Goal: Information Seeking & Learning: Learn about a topic

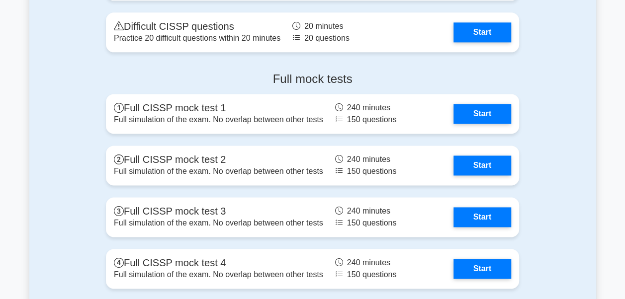
scroll to position [2525, 0]
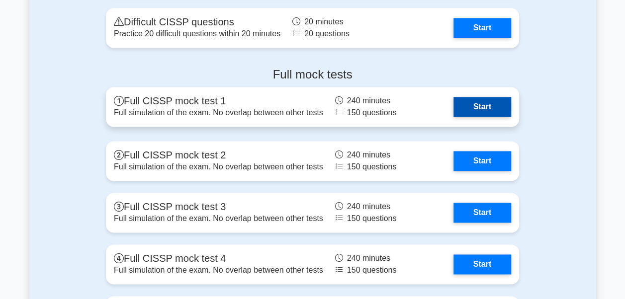
click at [483, 117] on link "Start" at bounding box center [483, 107] width 58 height 20
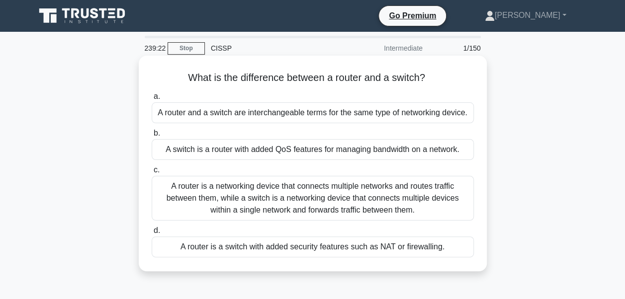
click at [330, 150] on div "A switch is a router with added QoS features for managing bandwidth on a networ…" at bounding box center [313, 149] width 322 height 21
click at [152, 137] on input "b. A switch is a router with added QoS features for managing bandwidth on a net…" at bounding box center [152, 133] width 0 height 6
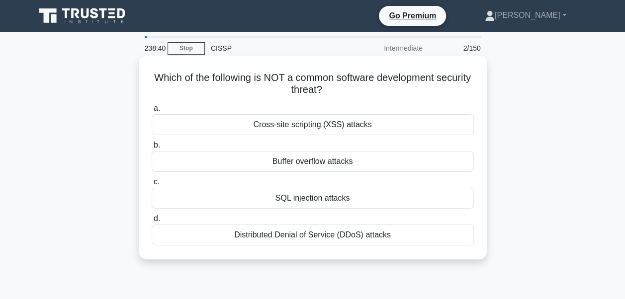
click at [306, 198] on div "SQL injection attacks" at bounding box center [313, 198] width 322 height 21
click at [152, 186] on input "c. SQL injection attacks" at bounding box center [152, 182] width 0 height 6
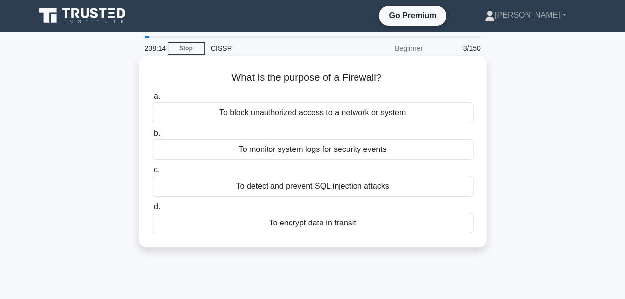
click at [331, 116] on div "To block unauthorized access to a network or system" at bounding box center [313, 112] width 322 height 21
click at [152, 100] on input "a. To block unauthorized access to a network or system" at bounding box center [152, 97] width 0 height 6
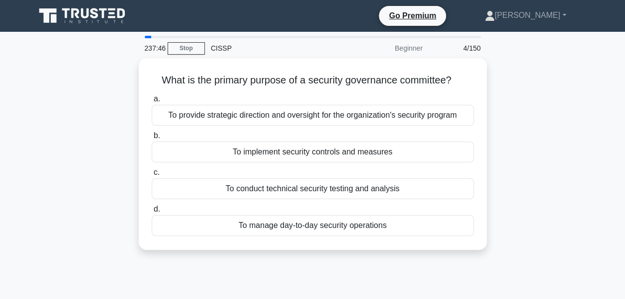
click at [331, 116] on div "To provide strategic direction and oversight for the organization's security pr…" at bounding box center [313, 115] width 322 height 21
click at [152, 102] on input "a. To provide strategic direction and oversight for the organization's security…" at bounding box center [152, 99] width 0 height 6
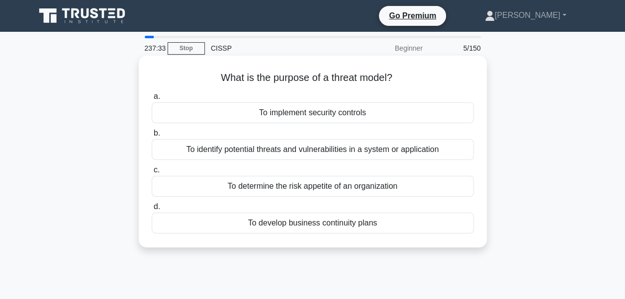
click at [304, 154] on div "To identify potential threats and vulnerabilities in a system or application" at bounding box center [313, 149] width 322 height 21
click at [152, 137] on input "b. To identify potential threats and vulnerabilities in a system or application" at bounding box center [152, 133] width 0 height 6
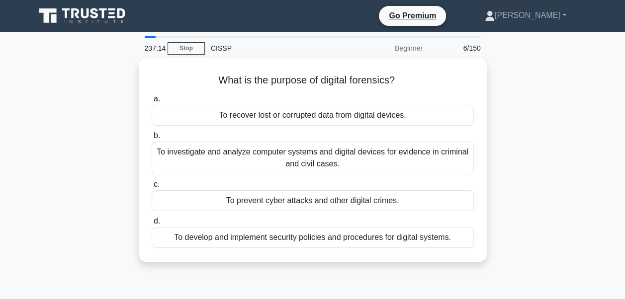
click at [304, 154] on div "To investigate and analyze computer systems and digital devices for evidence in…" at bounding box center [313, 158] width 322 height 33
click at [152, 139] on input "b. To investigate and analyze computer systems and digital devices for evidence…" at bounding box center [152, 136] width 0 height 6
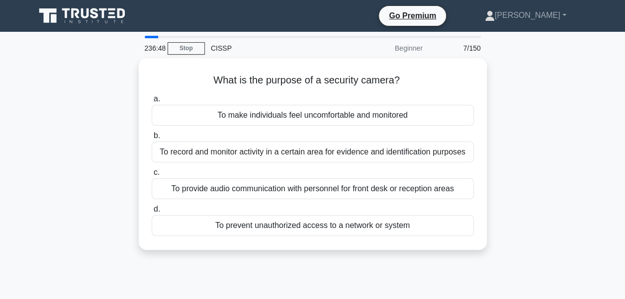
click at [304, 154] on div "To record and monitor activity in a certain area for evidence and identificatio…" at bounding box center [313, 152] width 322 height 21
click at [152, 139] on input "b. To record and monitor activity in a certain area for evidence and identifica…" at bounding box center [152, 136] width 0 height 6
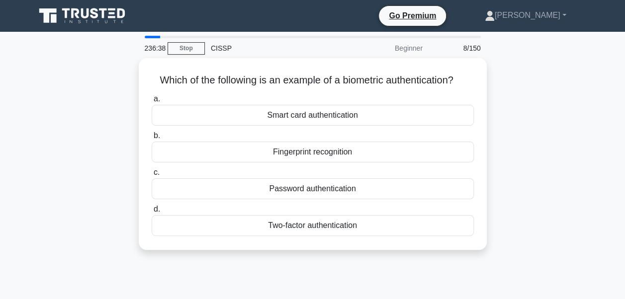
click at [304, 154] on div "Fingerprint recognition" at bounding box center [313, 152] width 322 height 21
click at [152, 139] on input "b. Fingerprint recognition" at bounding box center [152, 136] width 0 height 6
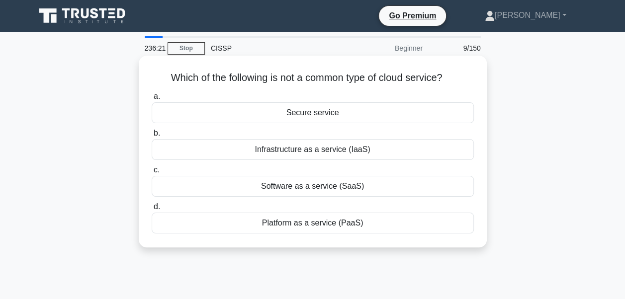
click at [323, 115] on div "Secure service" at bounding box center [313, 112] width 322 height 21
click at [152, 100] on input "a. Secure service" at bounding box center [152, 97] width 0 height 6
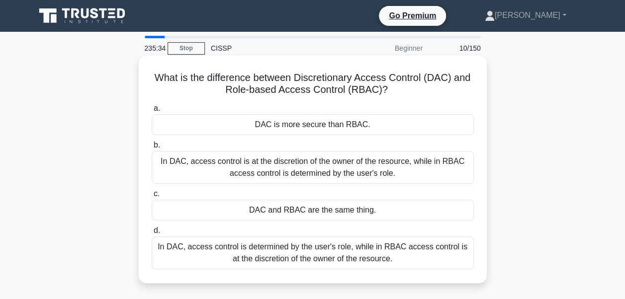
click at [287, 170] on div "In DAC, access control is at the discretion of the owner of the resource, while…" at bounding box center [313, 167] width 322 height 33
click at [152, 149] on input "b. In DAC, access control is at the discretion of the owner of the resource, wh…" at bounding box center [152, 145] width 0 height 6
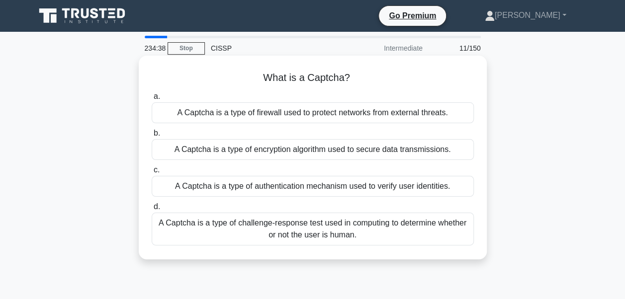
click at [254, 226] on div "A Captcha is a type of challenge-response test used in computing to determine w…" at bounding box center [313, 229] width 322 height 33
click at [152, 210] on input "d. A Captcha is a type of challenge-response test used in computing to determin…" at bounding box center [152, 207] width 0 height 6
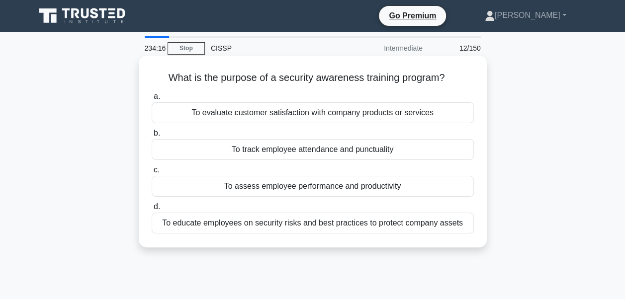
click at [380, 226] on div "To educate employees on security risks and best practices to protect company as…" at bounding box center [313, 223] width 322 height 21
click at [152, 210] on input "d. To educate employees on security risks and best practices to protect company…" at bounding box center [152, 207] width 0 height 6
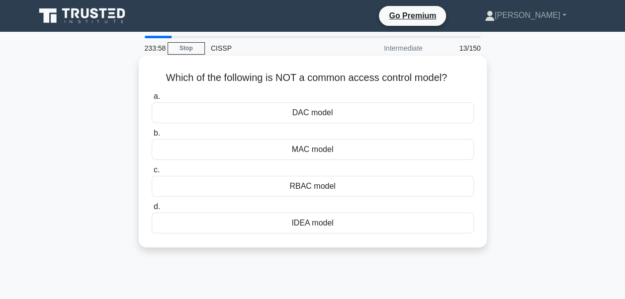
click at [312, 224] on div "IDEA model" at bounding box center [313, 223] width 322 height 21
click at [152, 210] on input "d. IDEA model" at bounding box center [152, 207] width 0 height 6
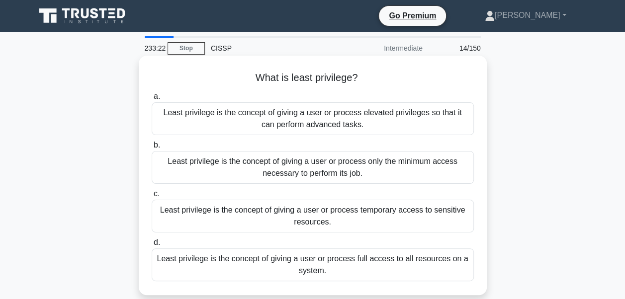
click at [329, 171] on div "Least privilege is the concept of giving a user or process only the minimum acc…" at bounding box center [313, 167] width 322 height 33
click at [152, 149] on input "b. Least privilege is the concept of giving a user or process only the minimum …" at bounding box center [152, 145] width 0 height 6
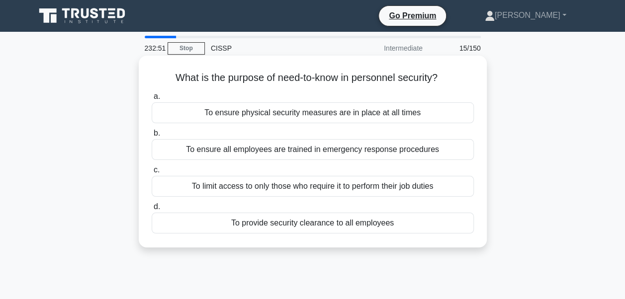
click at [322, 186] on div "To limit access to only those who require it to perform their job duties" at bounding box center [313, 186] width 322 height 21
click at [152, 174] on input "c. To limit access to only those who require it to perform their job duties" at bounding box center [152, 170] width 0 height 6
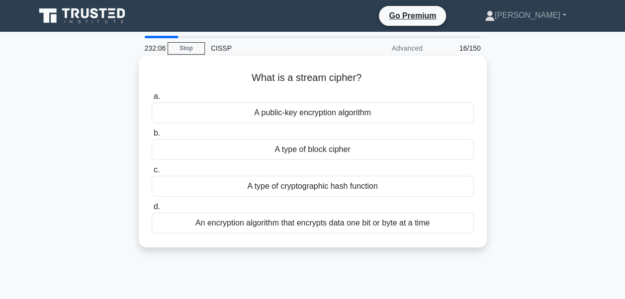
click at [315, 226] on div "An encryption algorithm that encrypts data one bit or byte at a time" at bounding box center [313, 223] width 322 height 21
click at [152, 210] on input "d. An encryption algorithm that encrypts data one bit or byte at a time" at bounding box center [152, 207] width 0 height 6
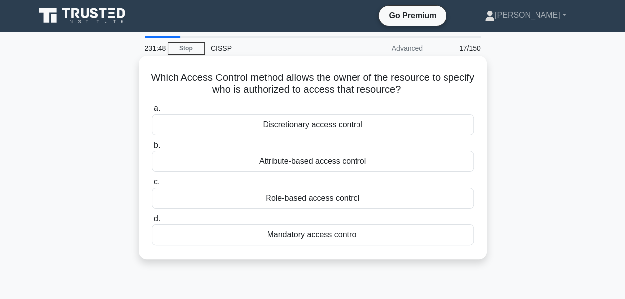
click at [337, 123] on div "Discretionary access control" at bounding box center [313, 124] width 322 height 21
click at [152, 112] on input "a. Discretionary access control" at bounding box center [152, 108] width 0 height 6
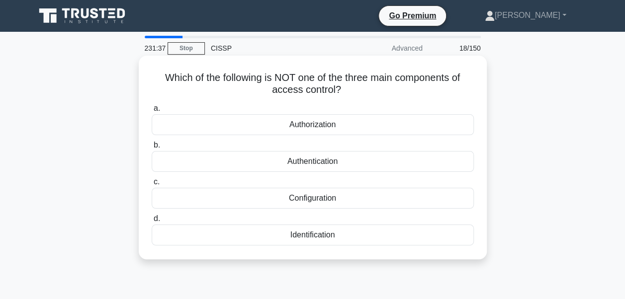
click at [309, 199] on div "Configuration" at bounding box center [313, 198] width 322 height 21
click at [152, 186] on input "c. Configuration" at bounding box center [152, 182] width 0 height 6
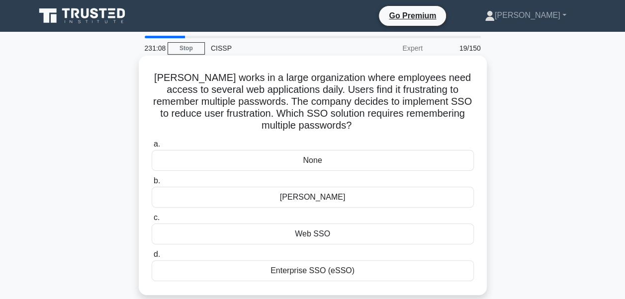
click at [298, 275] on div "Enterprise SSO (eSSO)" at bounding box center [313, 271] width 322 height 21
click at [152, 258] on input "d. Enterprise SSO (eSSO)" at bounding box center [152, 255] width 0 height 6
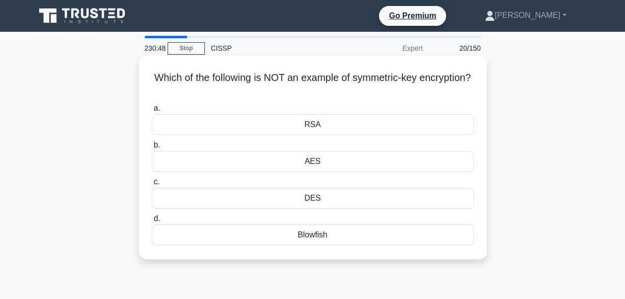
click at [317, 159] on div "AES" at bounding box center [313, 161] width 322 height 21
click at [152, 149] on input "b. AES" at bounding box center [152, 145] width 0 height 6
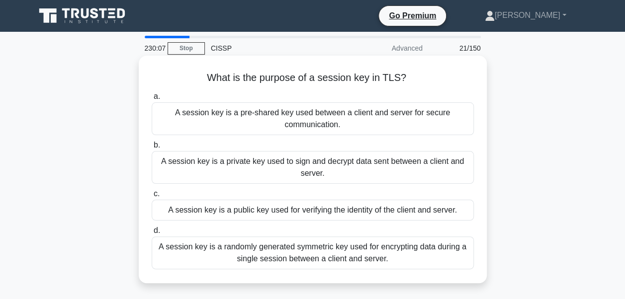
click at [288, 246] on div "A session key is a randomly generated symmetric key used for encrypting data du…" at bounding box center [313, 253] width 322 height 33
click at [152, 234] on input "d. A session key is a randomly generated symmetric key used for encrypting data…" at bounding box center [152, 231] width 0 height 6
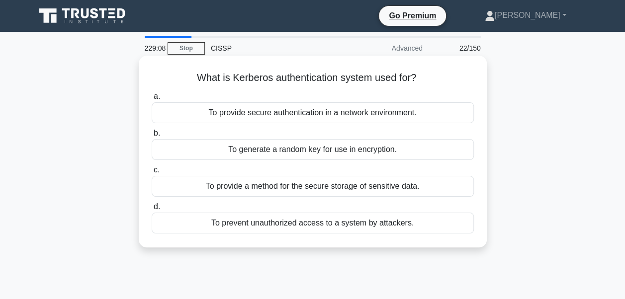
click at [353, 117] on div "To provide secure authentication in a network environment." at bounding box center [313, 112] width 322 height 21
click at [152, 100] on input "a. To provide secure authentication in a network environment." at bounding box center [152, 97] width 0 height 6
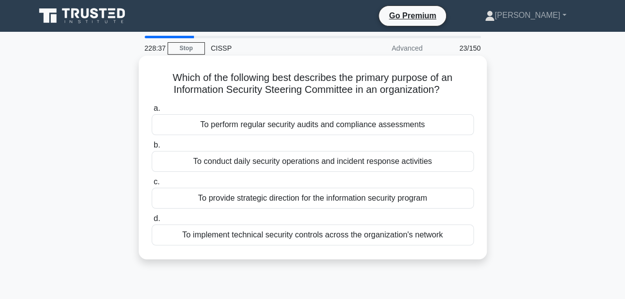
click at [315, 199] on div "To provide strategic direction for the information security program" at bounding box center [313, 198] width 322 height 21
click at [152, 186] on input "c. To provide strategic direction for the information security program" at bounding box center [152, 182] width 0 height 6
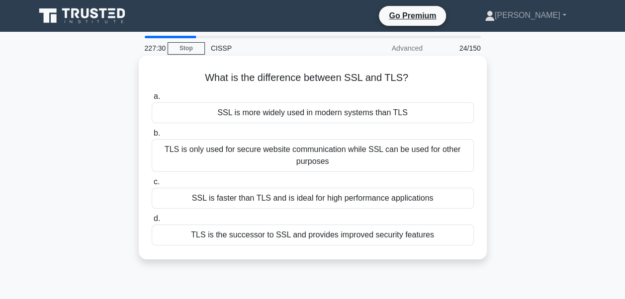
click at [314, 238] on div "TLS is the successor to SSL and provides improved security features" at bounding box center [313, 235] width 322 height 21
click at [152, 222] on input "d. TLS is the successor to SSL and provides improved security features" at bounding box center [152, 219] width 0 height 6
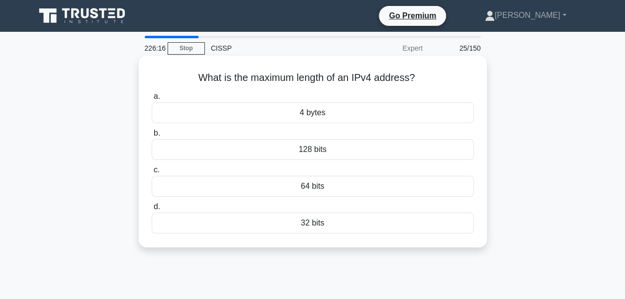
click at [322, 223] on div "32 bits" at bounding box center [313, 223] width 322 height 21
click at [152, 210] on input "d. 32 bits" at bounding box center [152, 207] width 0 height 6
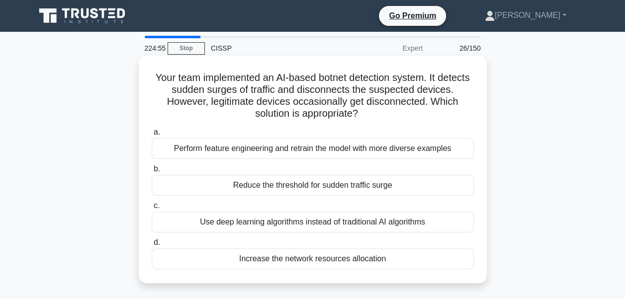
click at [327, 153] on div "Perform feature engineering and retrain the model with more diverse examples" at bounding box center [313, 148] width 322 height 21
click at [152, 136] on input "a. Perform feature engineering and retrain the model with more diverse examples" at bounding box center [152, 132] width 0 height 6
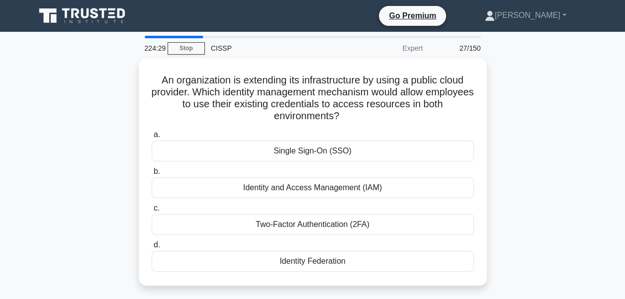
click at [327, 153] on div "Single Sign-On (SSO)" at bounding box center [313, 151] width 322 height 21
click at [152, 138] on input "a. Single Sign-On (SSO)" at bounding box center [152, 135] width 0 height 6
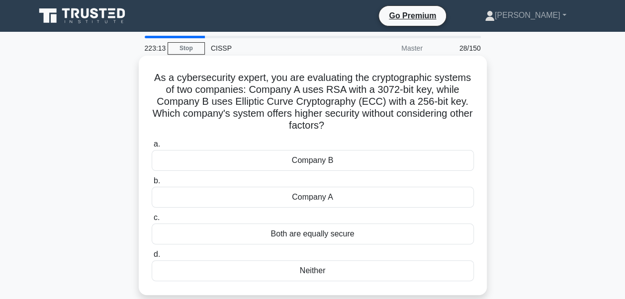
click at [328, 158] on div "Company B" at bounding box center [313, 160] width 322 height 21
click at [152, 148] on input "a. Company B" at bounding box center [152, 144] width 0 height 6
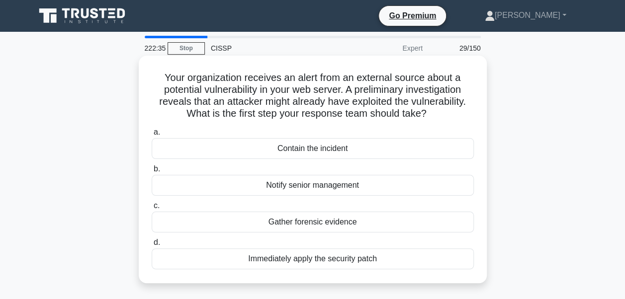
click at [299, 224] on div "Gather forensic evidence" at bounding box center [313, 222] width 322 height 21
click at [152, 209] on input "c. Gather forensic evidence" at bounding box center [152, 206] width 0 height 6
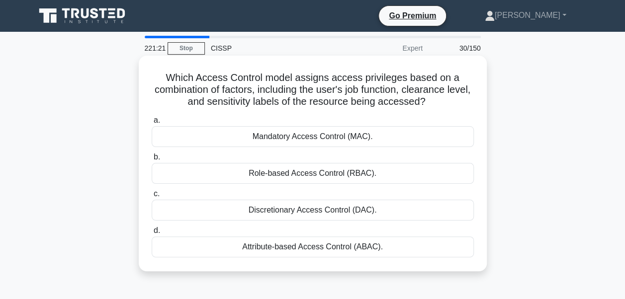
click at [261, 245] on div "Attribute-based Access Control (ABAC)." at bounding box center [313, 247] width 322 height 21
click at [152, 234] on input "d. Attribute-based Access Control (ABAC)." at bounding box center [152, 231] width 0 height 6
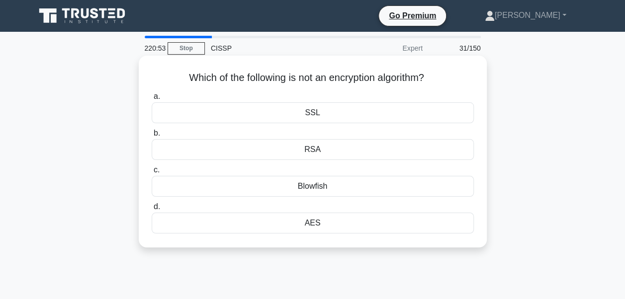
click at [320, 114] on div "SSL" at bounding box center [313, 112] width 322 height 21
click at [152, 100] on input "a. SSL" at bounding box center [152, 97] width 0 height 6
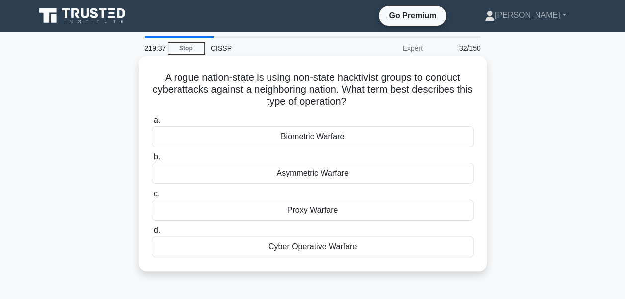
click at [309, 211] on div "Proxy Warfare" at bounding box center [313, 210] width 322 height 21
click at [152, 198] on input "c. Proxy Warfare" at bounding box center [152, 194] width 0 height 6
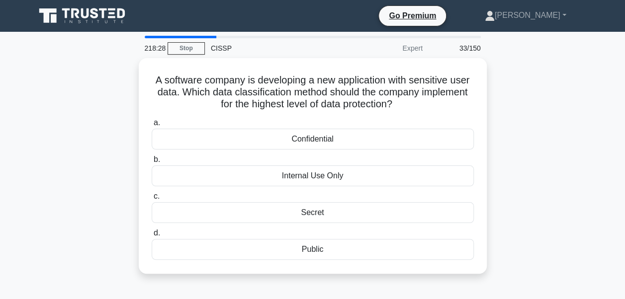
click at [309, 211] on div "Secret" at bounding box center [313, 212] width 322 height 21
click at [152, 200] on input "c. Secret" at bounding box center [152, 197] width 0 height 6
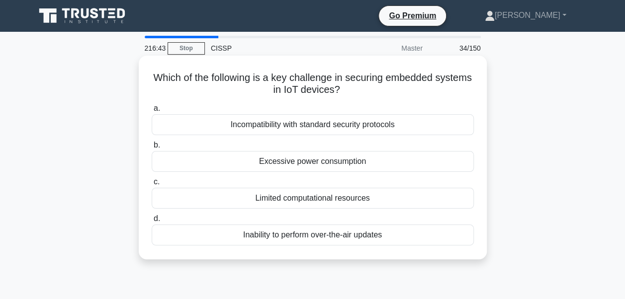
click at [292, 199] on div "Limited computational resources" at bounding box center [313, 198] width 322 height 21
click at [152, 186] on input "c. Limited computational resources" at bounding box center [152, 182] width 0 height 6
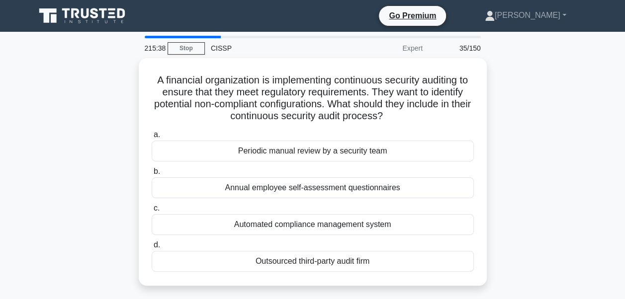
click at [292, 199] on div "a. Periodic manual review by a security team b. Annual employee self-assessment…" at bounding box center [313, 200] width 334 height 147
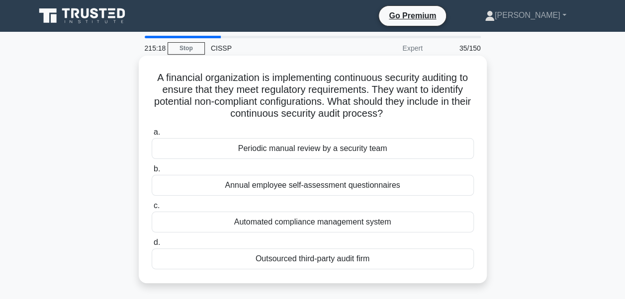
click at [330, 150] on div "Periodic manual review by a security team" at bounding box center [313, 148] width 322 height 21
click at [152, 136] on input "a. Periodic manual review by a security team" at bounding box center [152, 132] width 0 height 6
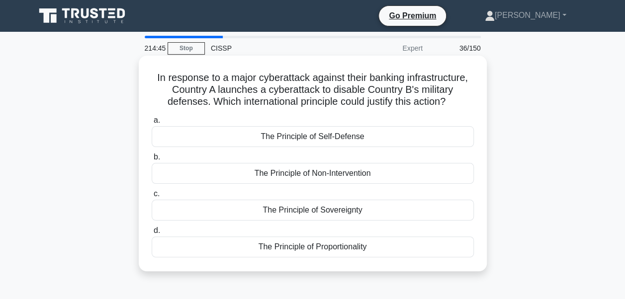
click at [316, 211] on div "The Principle of Sovereignty" at bounding box center [313, 210] width 322 height 21
click at [152, 198] on input "c. The Principle of Sovereignty" at bounding box center [152, 194] width 0 height 6
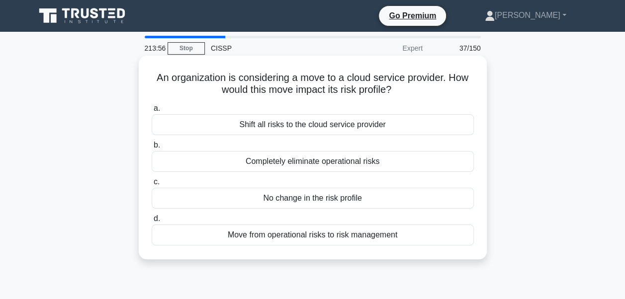
click at [316, 238] on div "Move from operational risks to risk management" at bounding box center [313, 235] width 322 height 21
click at [152, 222] on input "d. Move from operational risks to risk management" at bounding box center [152, 219] width 0 height 6
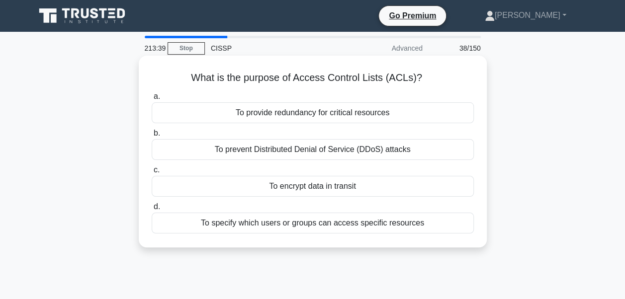
click at [330, 226] on div "To specify which users or groups can access specific resources" at bounding box center [313, 223] width 322 height 21
click at [152, 210] on input "d. To specify which users or groups can access specific resources" at bounding box center [152, 207] width 0 height 6
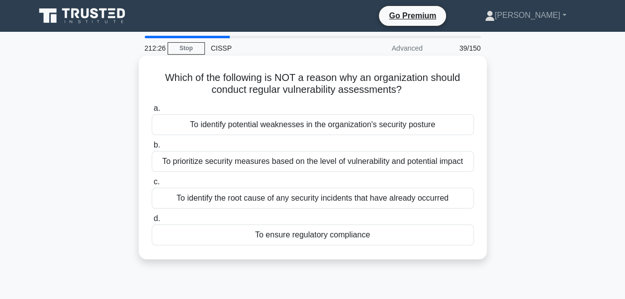
click at [320, 166] on div "To prioritize security measures based on the level of vulnerability and potenti…" at bounding box center [313, 161] width 322 height 21
click at [152, 149] on input "b. To prioritize security measures based on the level of vulnerability and pote…" at bounding box center [152, 145] width 0 height 6
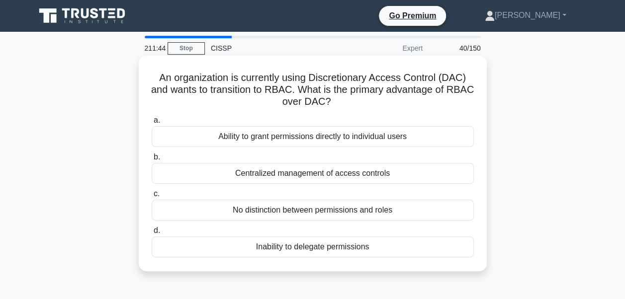
click at [323, 177] on div "Centralized management of access controls" at bounding box center [313, 173] width 322 height 21
click at [152, 161] on input "b. Centralized management of access controls" at bounding box center [152, 157] width 0 height 6
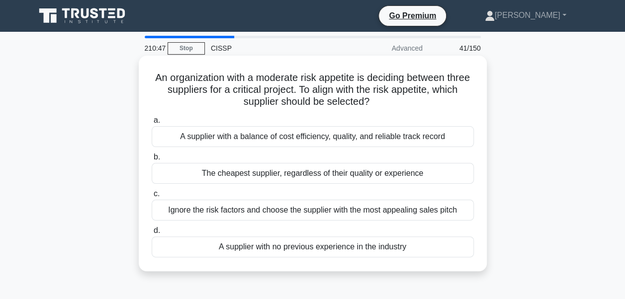
click at [331, 136] on div "A supplier with a balance of cost efficiency, quality, and reliable track record" at bounding box center [313, 136] width 322 height 21
click at [152, 124] on input "a. A supplier with a balance of cost efficiency, quality, and reliable track re…" at bounding box center [152, 120] width 0 height 6
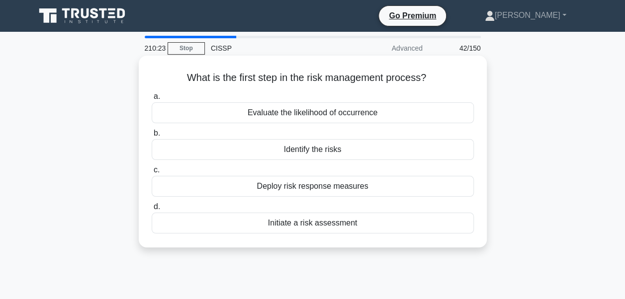
click at [323, 149] on div "Identify the risks" at bounding box center [313, 149] width 322 height 21
click at [152, 137] on input "b. Identify the risks" at bounding box center [152, 133] width 0 height 6
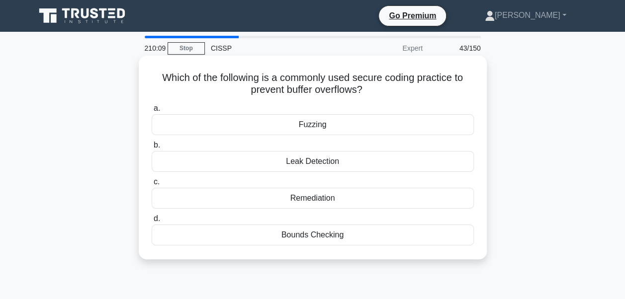
click at [320, 236] on div "Bounds Checking" at bounding box center [313, 235] width 322 height 21
click at [152, 222] on input "[PERSON_NAME] Checking" at bounding box center [152, 219] width 0 height 6
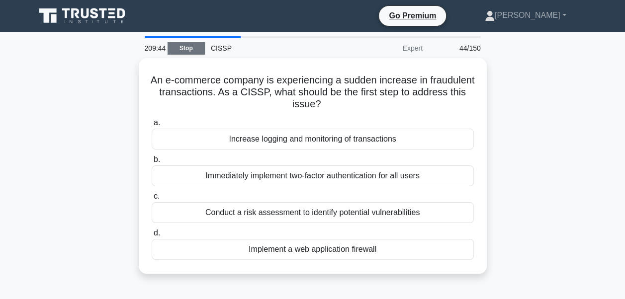
click at [187, 47] on link "Stop" at bounding box center [186, 48] width 37 height 12
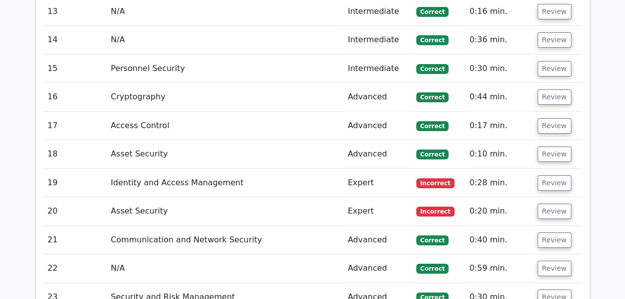
scroll to position [1821, 0]
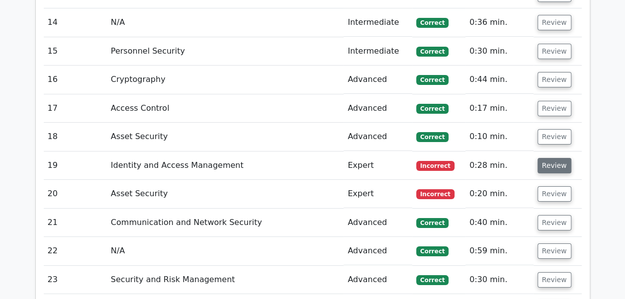
click at [546, 158] on button "Review" at bounding box center [555, 165] width 34 height 15
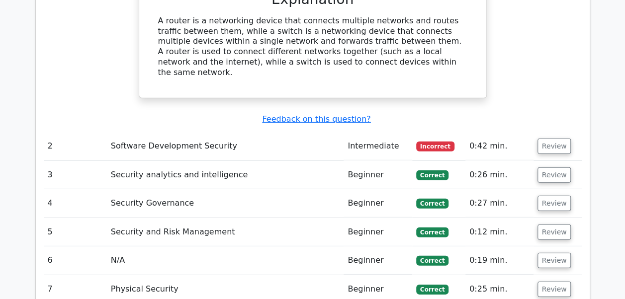
scroll to position [1369, 0]
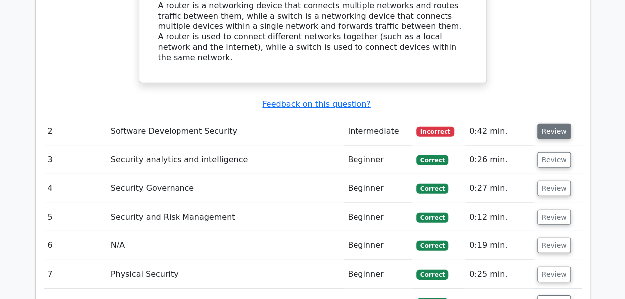
click at [554, 124] on button "Review" at bounding box center [555, 131] width 34 height 15
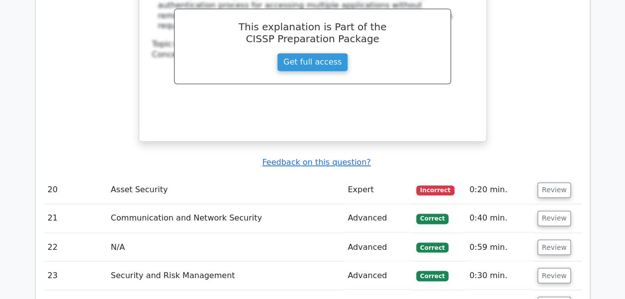
scroll to position [2591, 0]
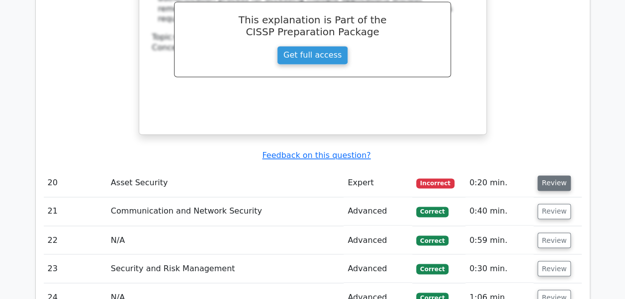
click at [549, 176] on button "Review" at bounding box center [555, 183] width 34 height 15
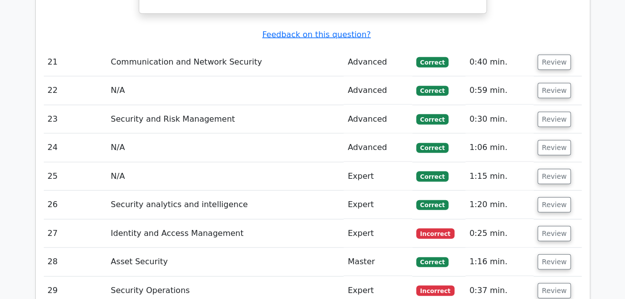
scroll to position [3091, 0]
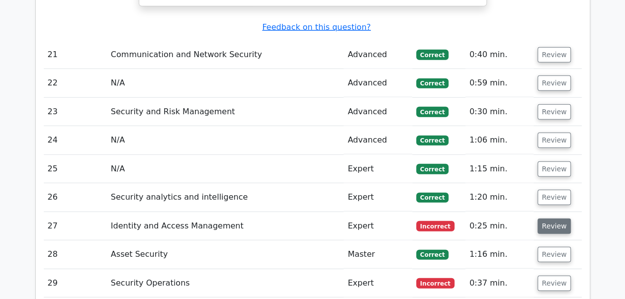
click at [553, 219] on button "Review" at bounding box center [555, 226] width 34 height 15
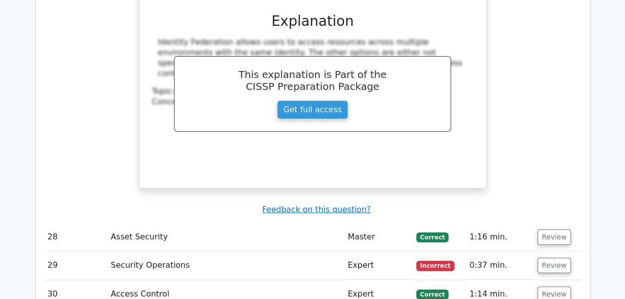
scroll to position [3558, 0]
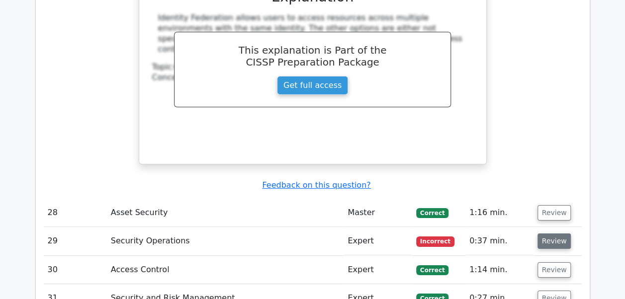
click at [553, 234] on button "Review" at bounding box center [555, 241] width 34 height 15
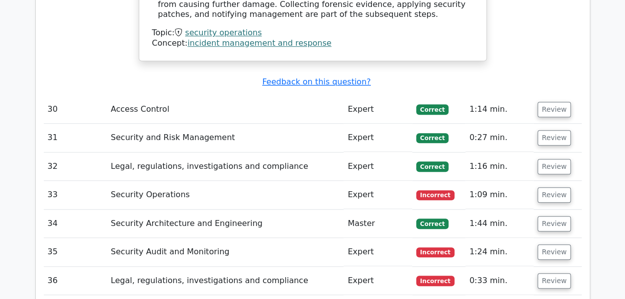
scroll to position [4085, 0]
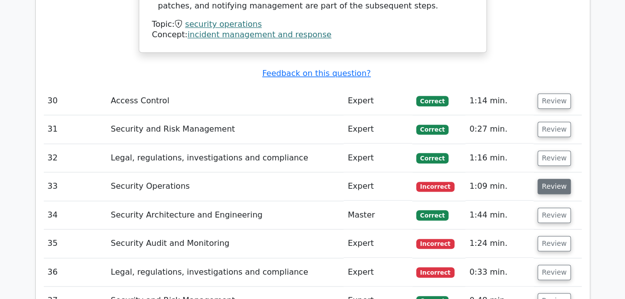
click at [550, 179] on button "Review" at bounding box center [555, 186] width 34 height 15
